Goal: Task Accomplishment & Management: Complete application form

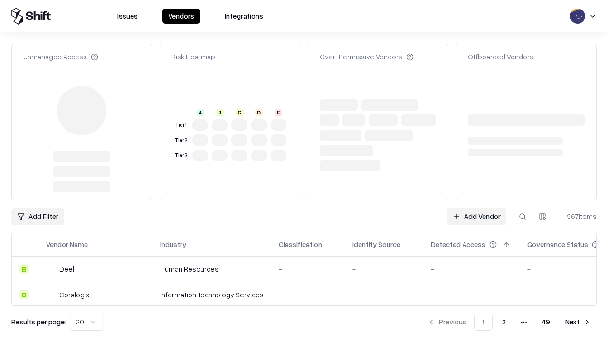
click at [477, 208] on link "Add Vendor" at bounding box center [476, 216] width 59 height 17
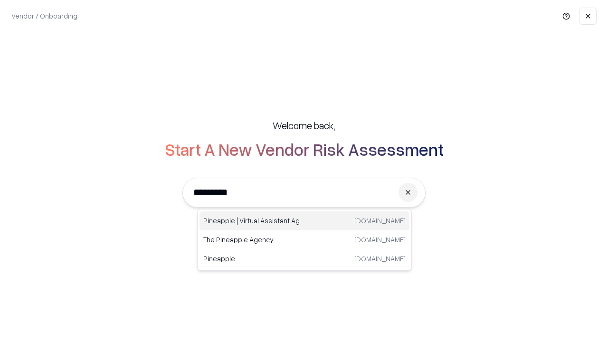
click at [305, 221] on div "Pineapple | Virtual Assistant Agency trypineapple.com" at bounding box center [305, 220] width 210 height 19
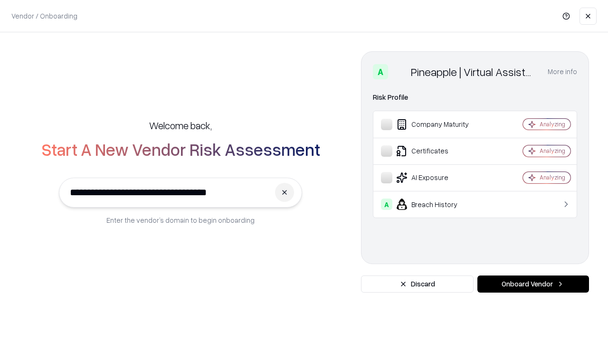
type input "**********"
click at [533, 284] on button "Onboard Vendor" at bounding box center [534, 284] width 112 height 17
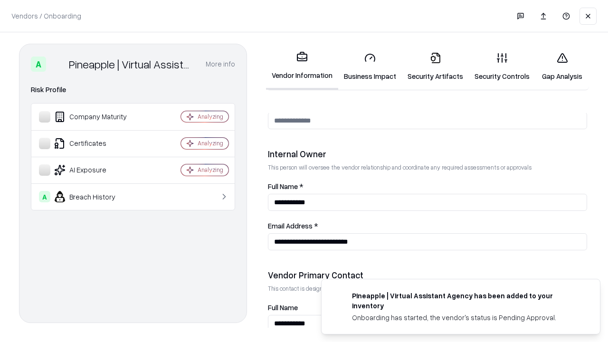
scroll to position [492, 0]
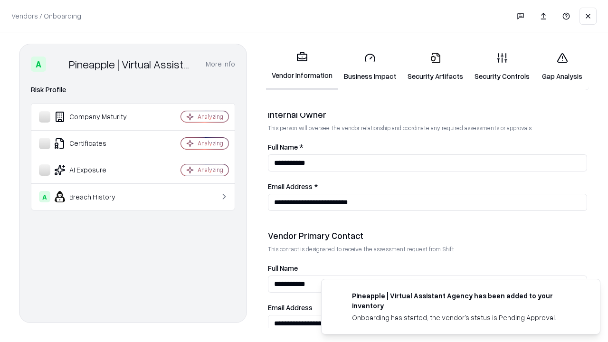
click at [435, 67] on link "Security Artifacts" at bounding box center [435, 67] width 67 height 44
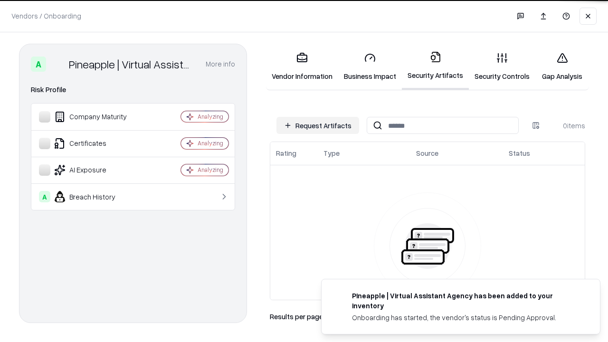
click at [318, 125] on button "Request Artifacts" at bounding box center [318, 125] width 83 height 17
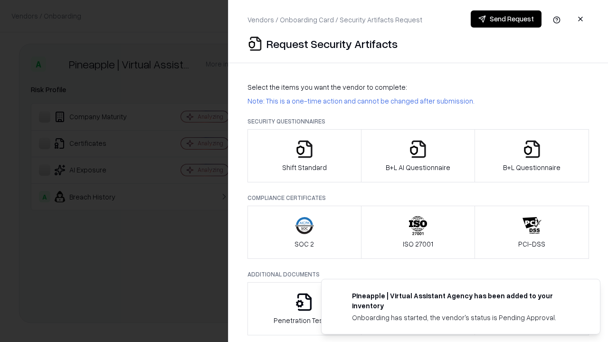
click at [532, 156] on icon "button" at bounding box center [532, 149] width 19 height 19
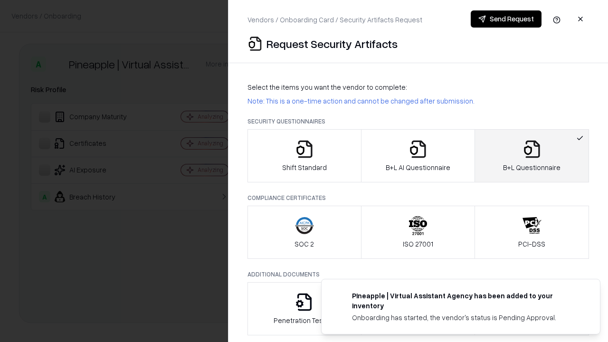
click at [418, 156] on icon "button" at bounding box center [418, 149] width 19 height 19
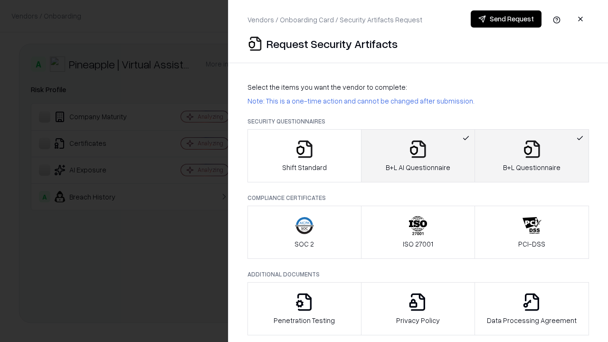
click at [506, 19] on button "Send Request" at bounding box center [506, 18] width 71 height 17
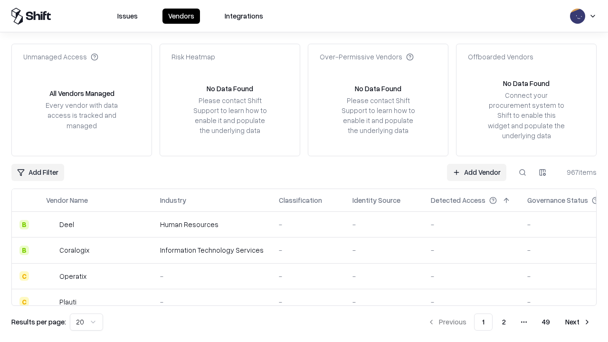
click at [523, 172] on button at bounding box center [522, 172] width 17 height 17
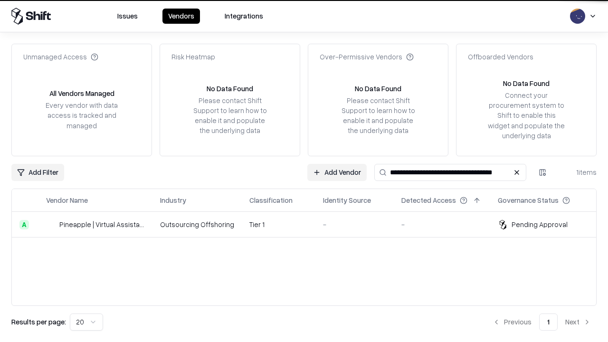
type input "**********"
click at [310, 224] on td "Tier 1" at bounding box center [279, 225] width 74 height 26
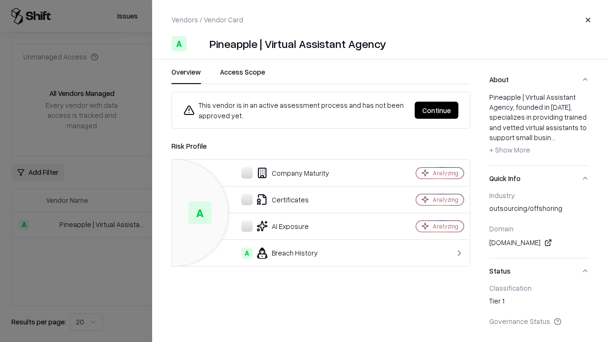
click at [437, 110] on button "Continue" at bounding box center [437, 110] width 44 height 17
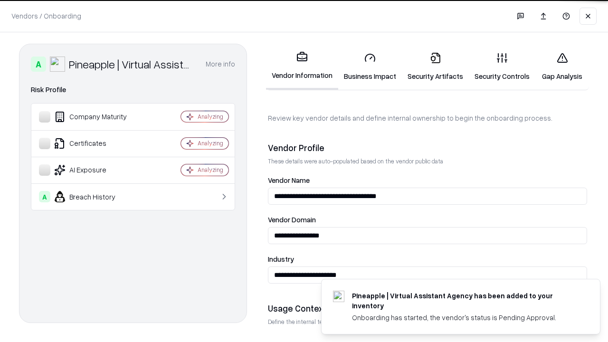
click at [435, 67] on link "Security Artifacts" at bounding box center [435, 67] width 67 height 44
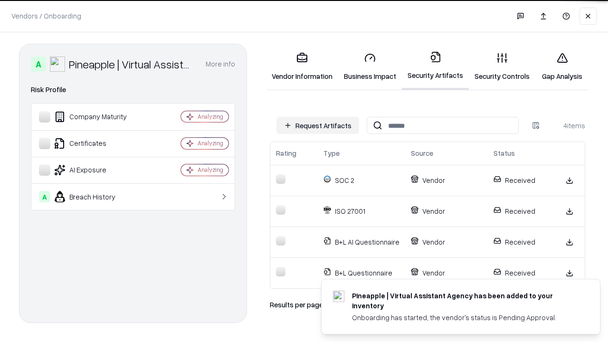
click at [562, 67] on link "Gap Analysis" at bounding box center [563, 67] width 54 height 44
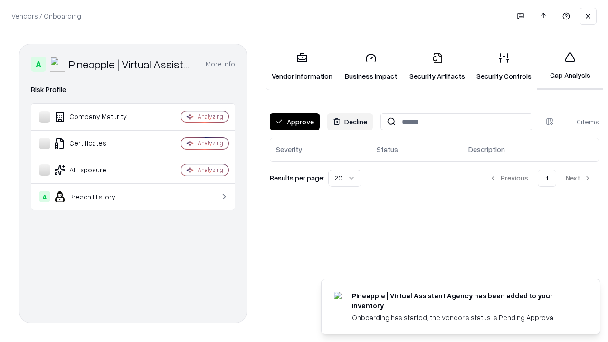
click at [295, 122] on button "Approve" at bounding box center [295, 121] width 50 height 17
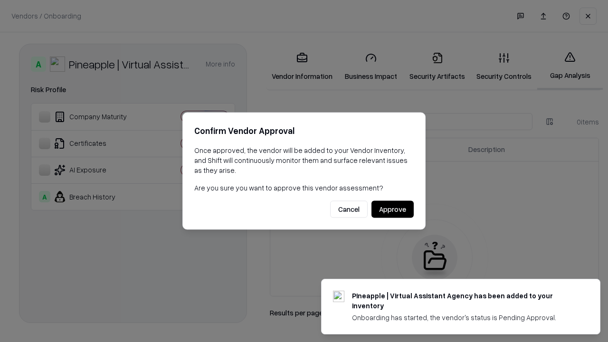
click at [393, 209] on button "Approve" at bounding box center [393, 209] width 42 height 17
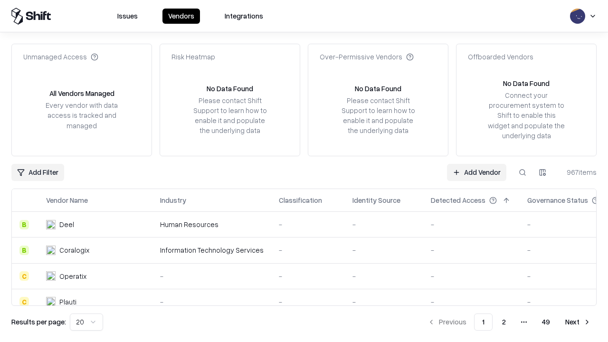
type input "**********"
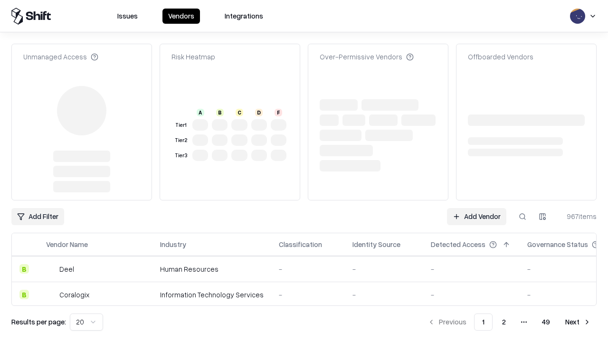
click at [477, 208] on link "Add Vendor" at bounding box center [476, 216] width 59 height 17
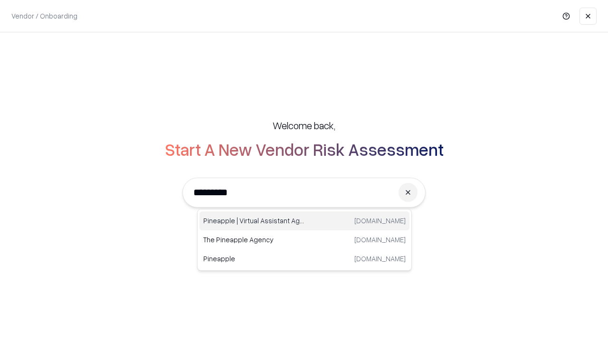
click at [305, 221] on div "Pineapple | Virtual Assistant Agency trypineapple.com" at bounding box center [305, 220] width 210 height 19
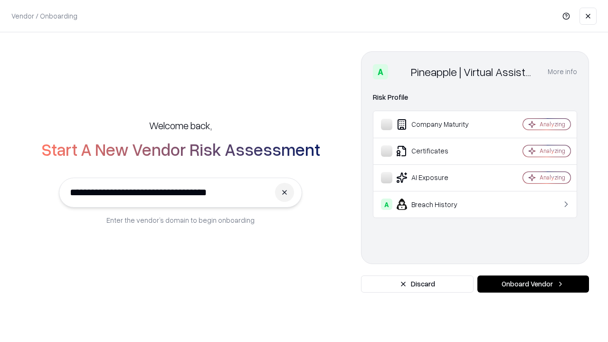
type input "**********"
click at [533, 284] on button "Onboard Vendor" at bounding box center [534, 284] width 112 height 17
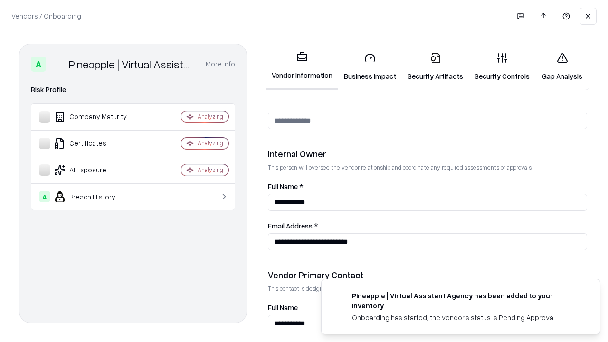
scroll to position [492, 0]
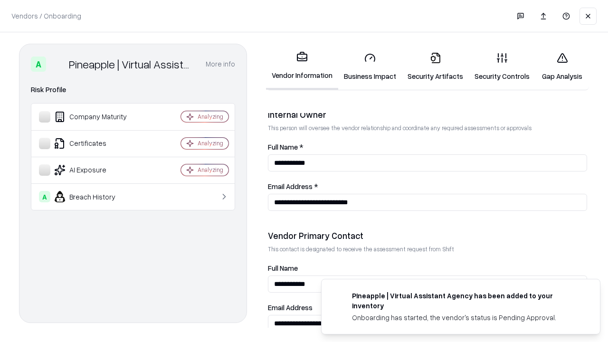
click at [562, 67] on link "Gap Analysis" at bounding box center [563, 67] width 54 height 44
